Goal: Entertainment & Leisure: Consume media (video, audio)

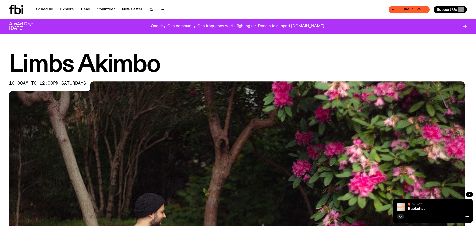
click at [405, 10] on span "Tune in live" at bounding box center [410, 10] width 33 height 4
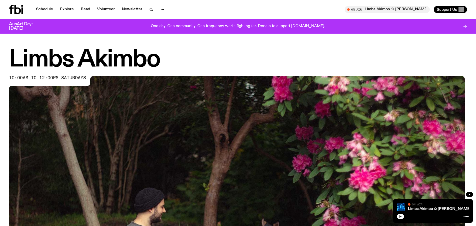
click at [399, 214] on icon "button" at bounding box center [400, 215] width 3 height 3
click at [399, 215] on icon "button" at bounding box center [400, 215] width 3 height 3
click at [400, 215] on icon "button" at bounding box center [401, 216] width 2 height 3
click at [383, 11] on span "Tune in live" at bounding box center [388, 10] width 77 height 4
click at [350, 10] on icon "button" at bounding box center [348, 9] width 3 height 3
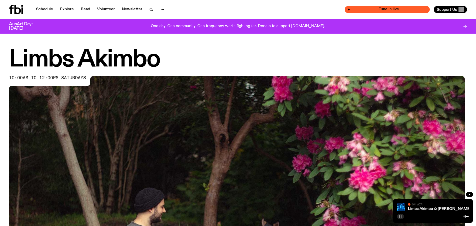
click at [350, 10] on icon "button" at bounding box center [348, 9] width 3 height 3
click at [400, 215] on rect "button" at bounding box center [400, 216] width 1 height 3
